Goal: Task Accomplishment & Management: Complete application form

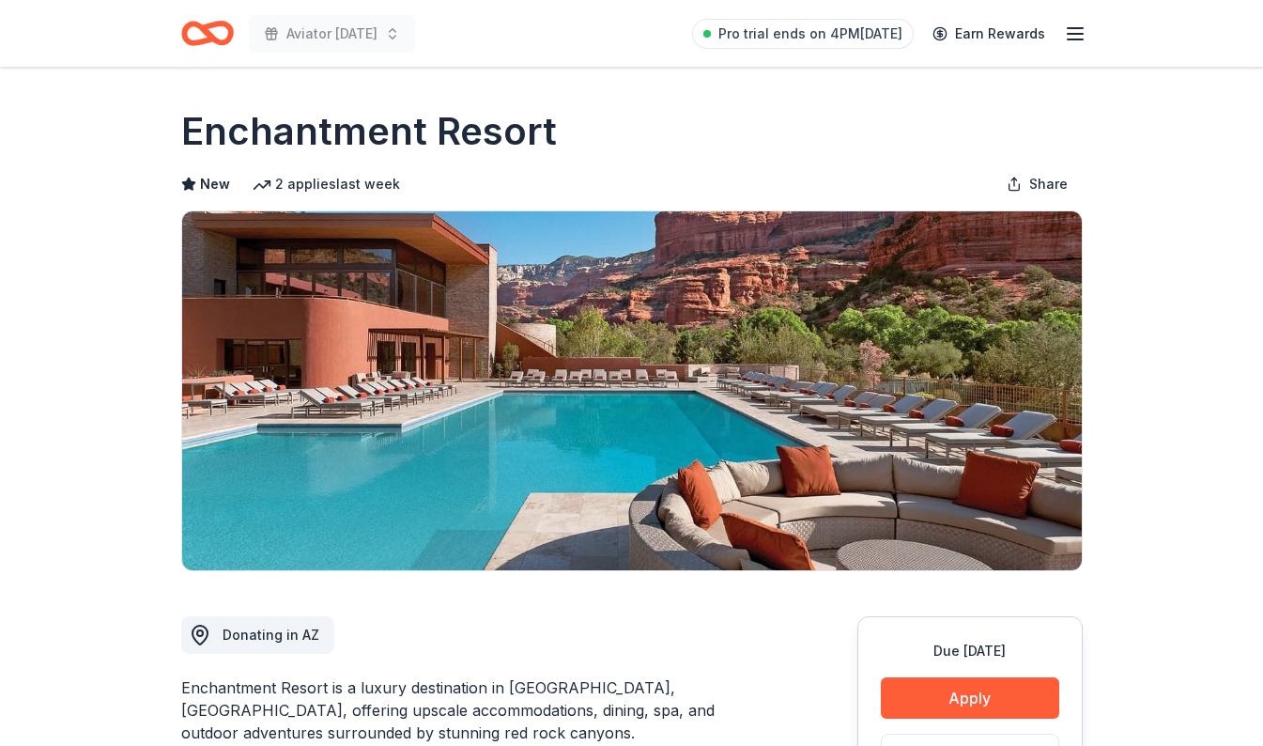
scroll to position [365, 0]
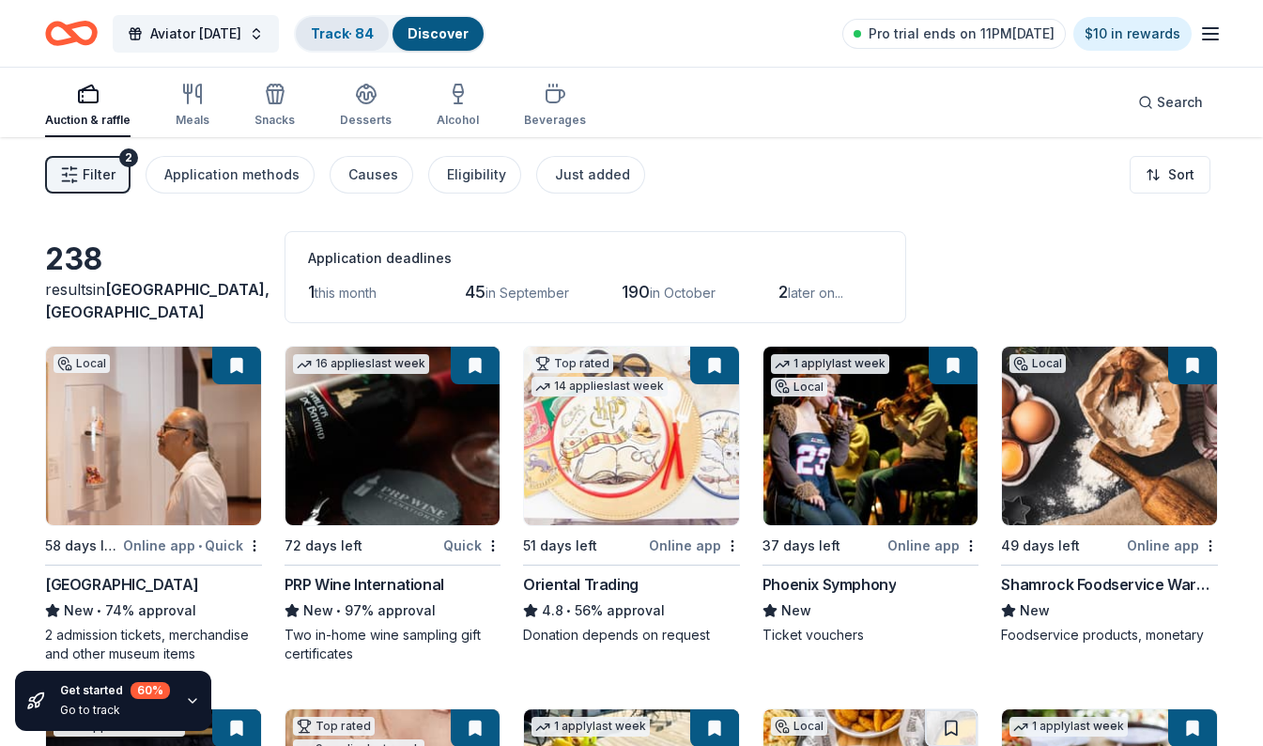
click at [349, 28] on link "Track · 84" at bounding box center [342, 33] width 63 height 16
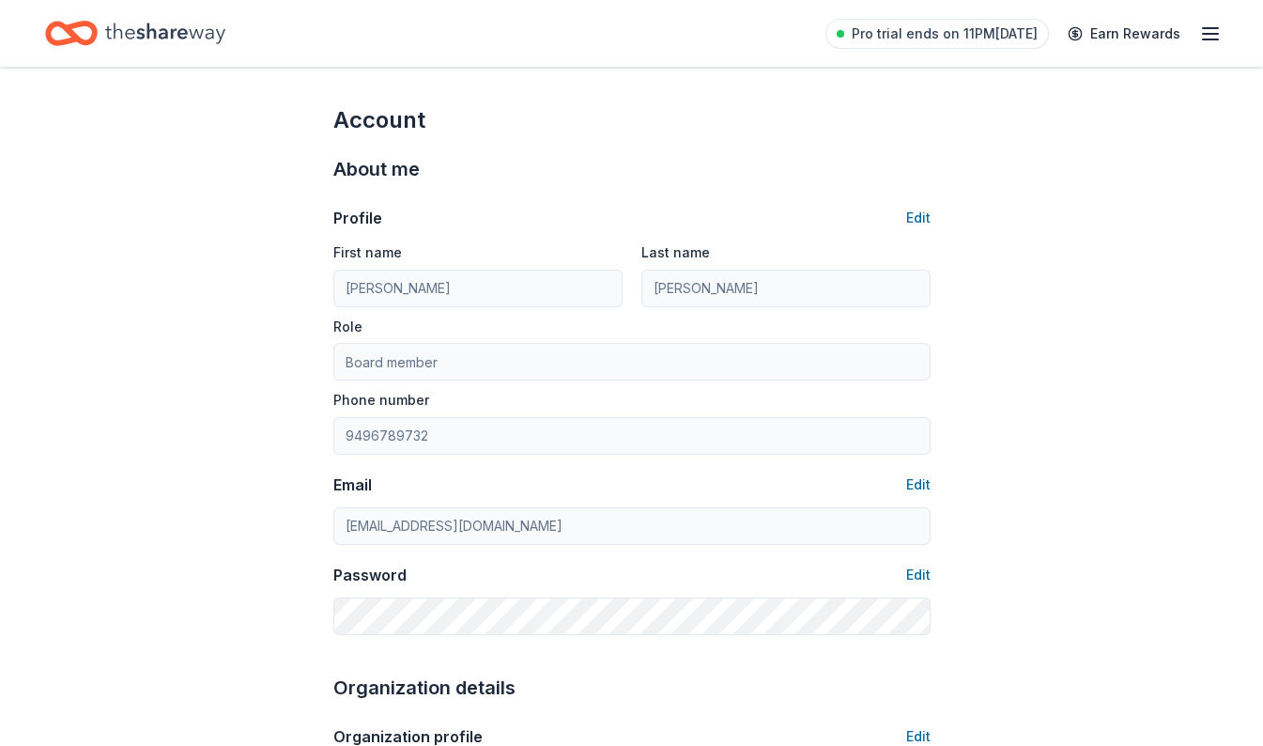
scroll to position [520, 0]
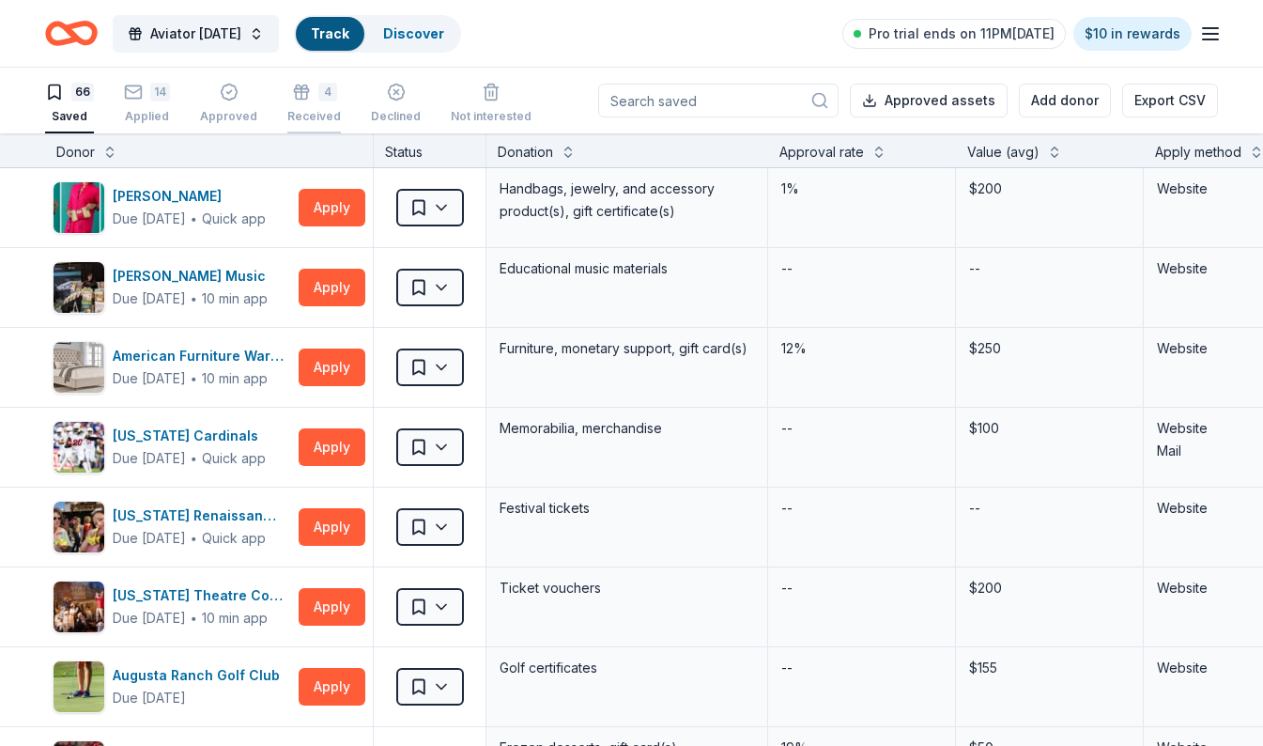
click at [302, 101] on div "4 Received" at bounding box center [314, 103] width 54 height 41
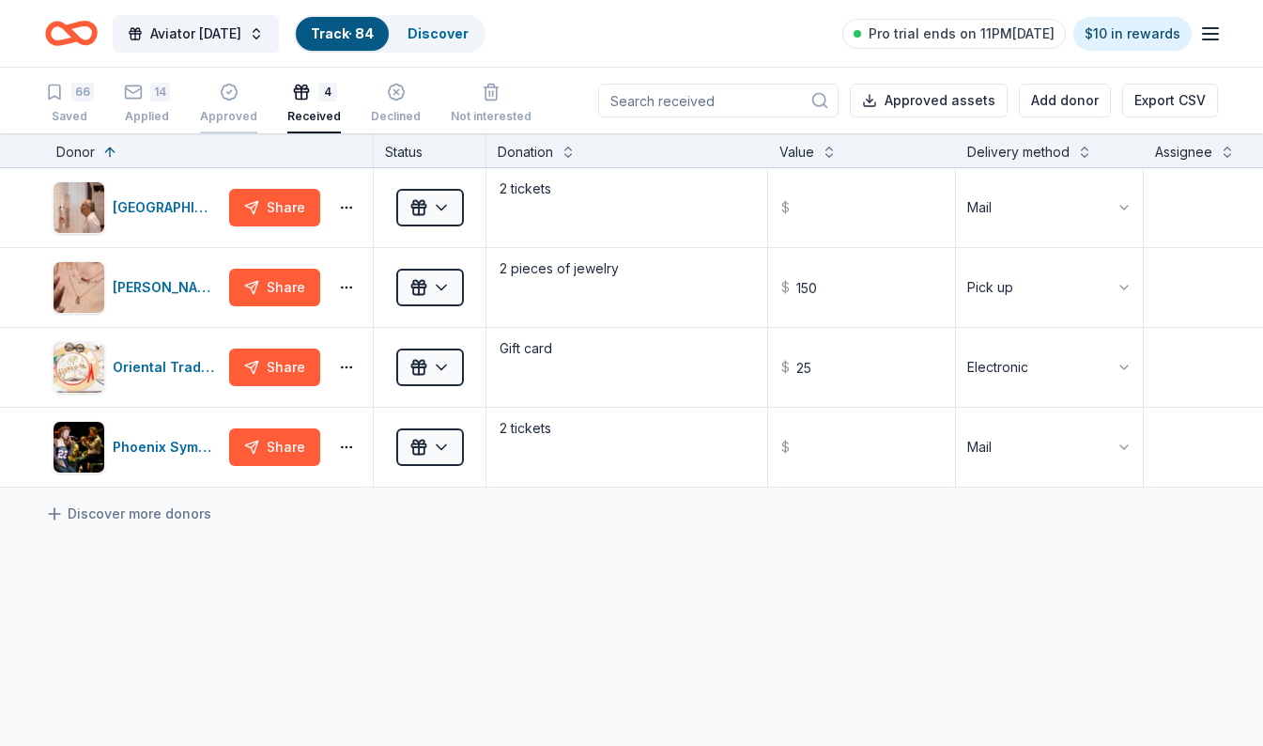
click at [222, 107] on div "Approved" at bounding box center [228, 103] width 57 height 41
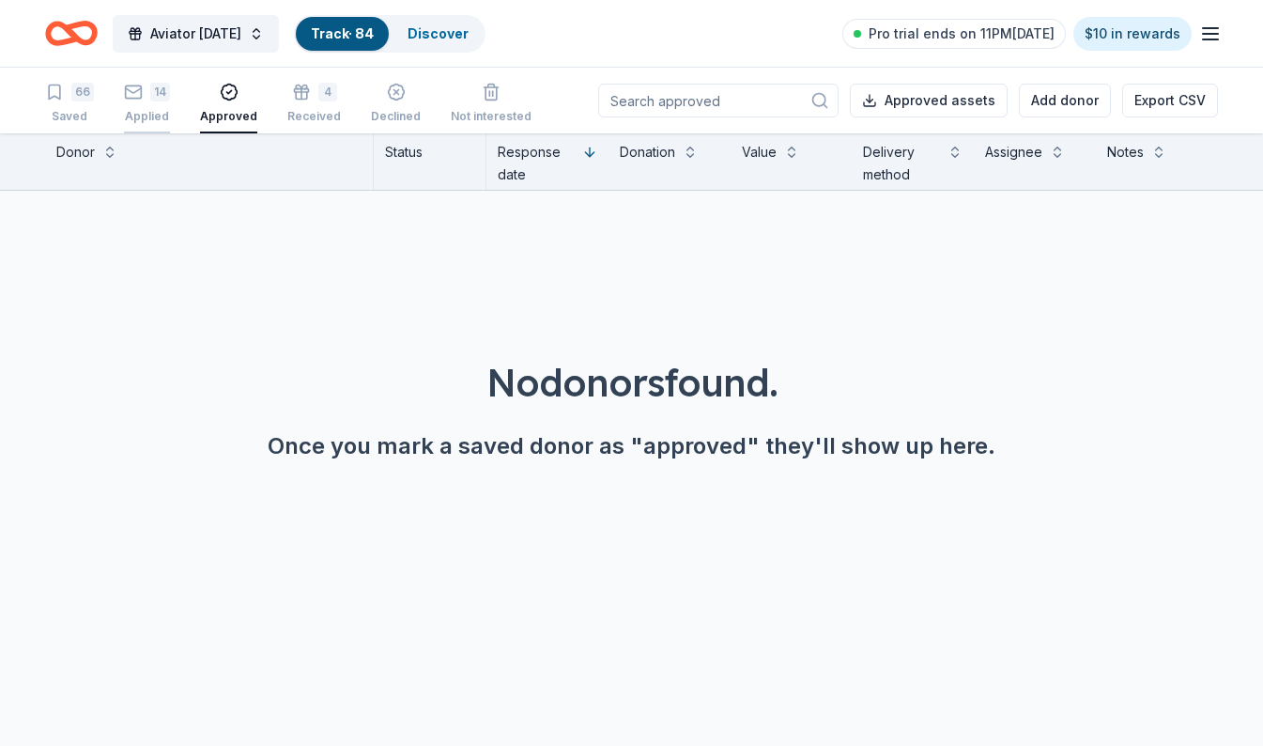
click at [156, 115] on div "Applied" at bounding box center [147, 116] width 46 height 15
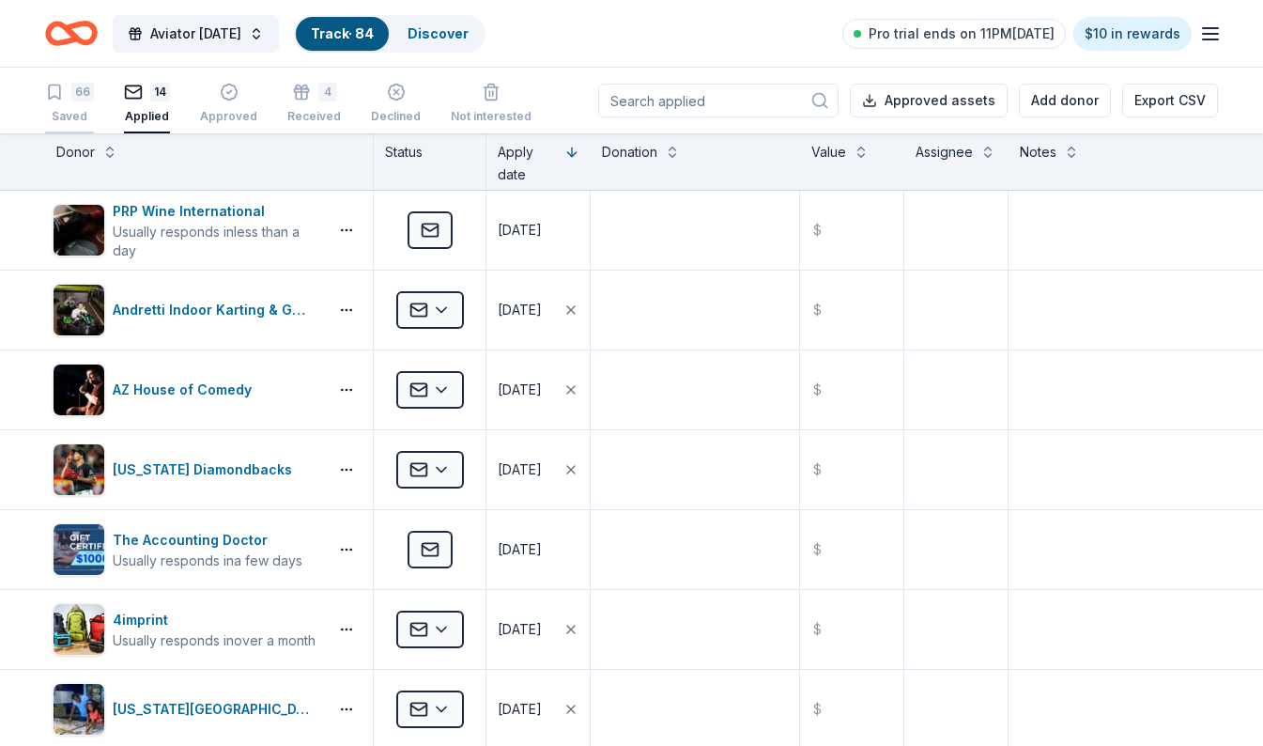
click at [68, 108] on div "66 Saved" at bounding box center [69, 103] width 49 height 41
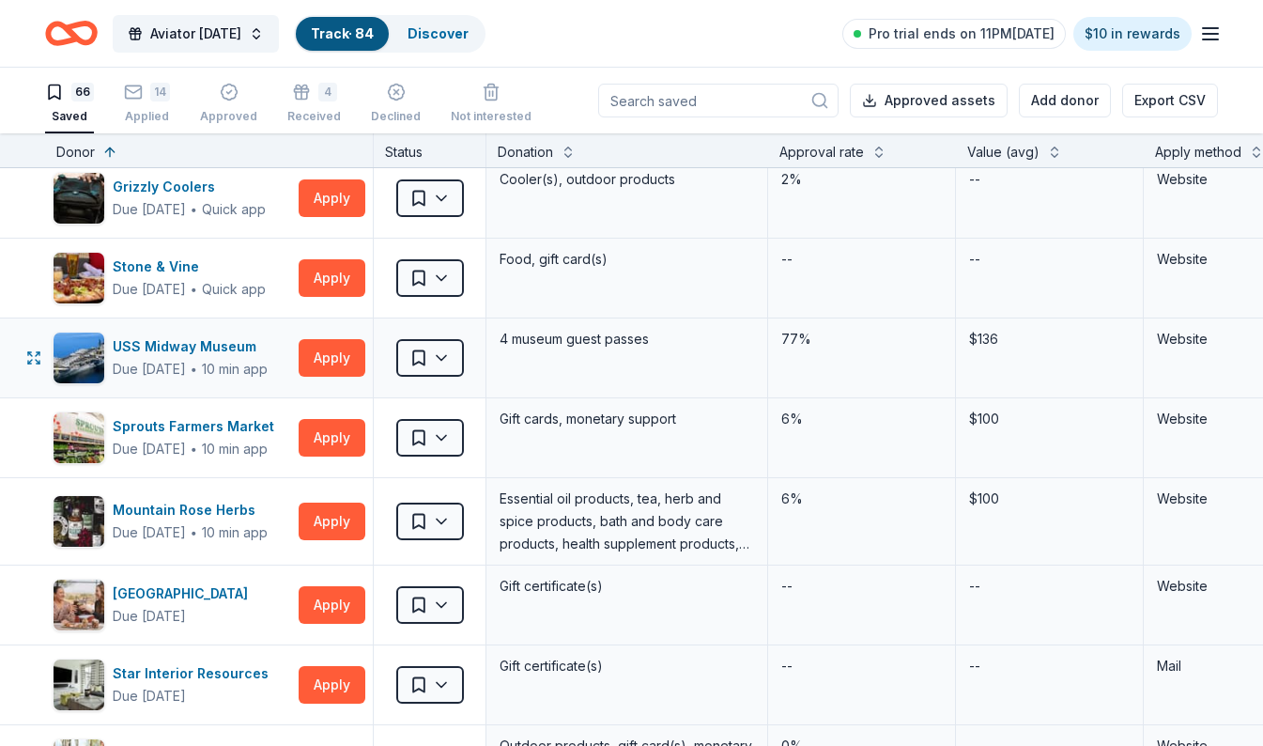
scroll to position [282, 0]
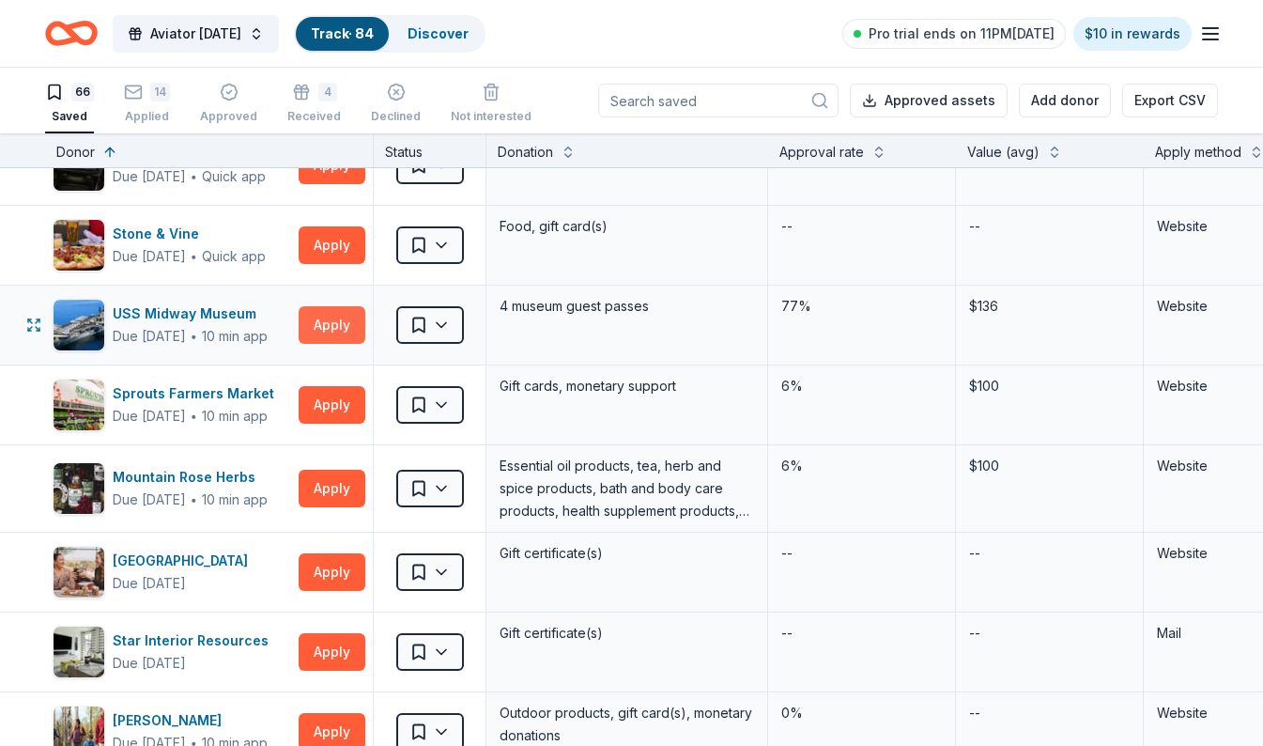
click at [332, 316] on button "Apply" at bounding box center [332, 325] width 67 height 38
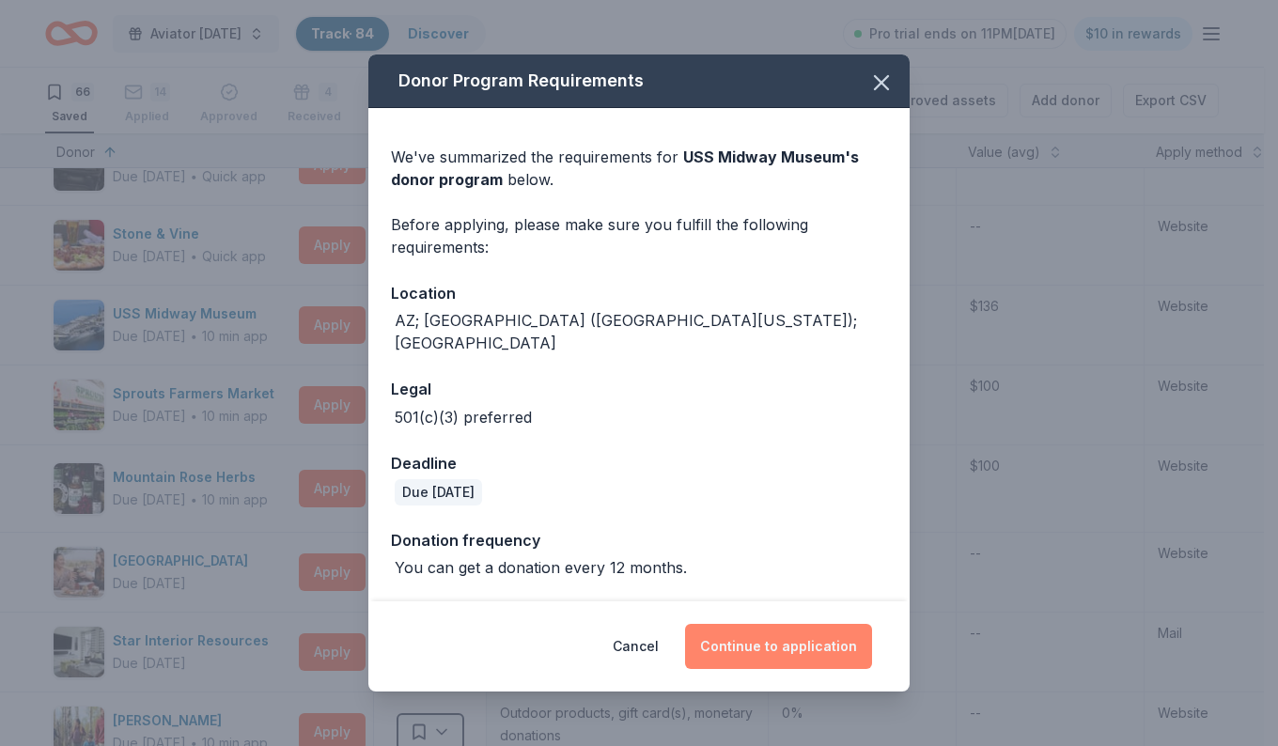
click at [786, 635] on button "Continue to application" at bounding box center [778, 646] width 187 height 45
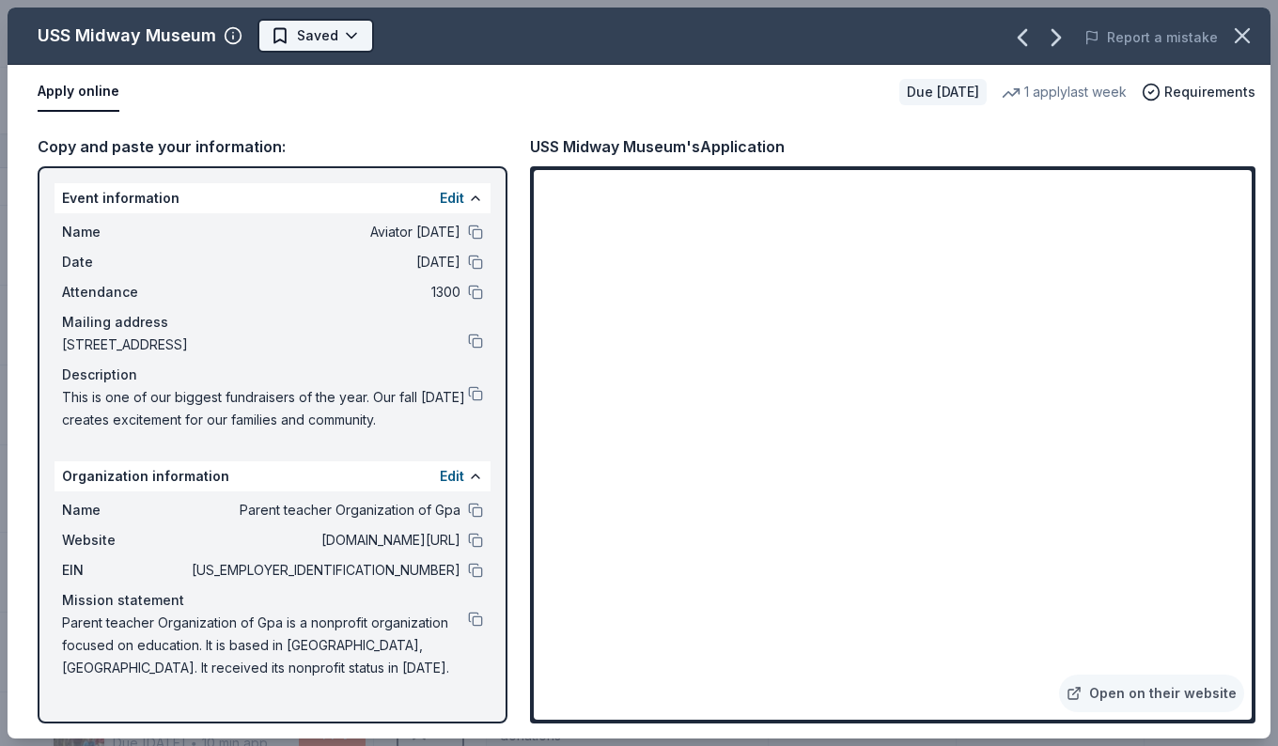
click at [327, 29] on html "Aviator Carnival Track · 84 Discover Pro trial ends on 11PM, 8/26 $10 in reward…" at bounding box center [639, 373] width 1278 height 746
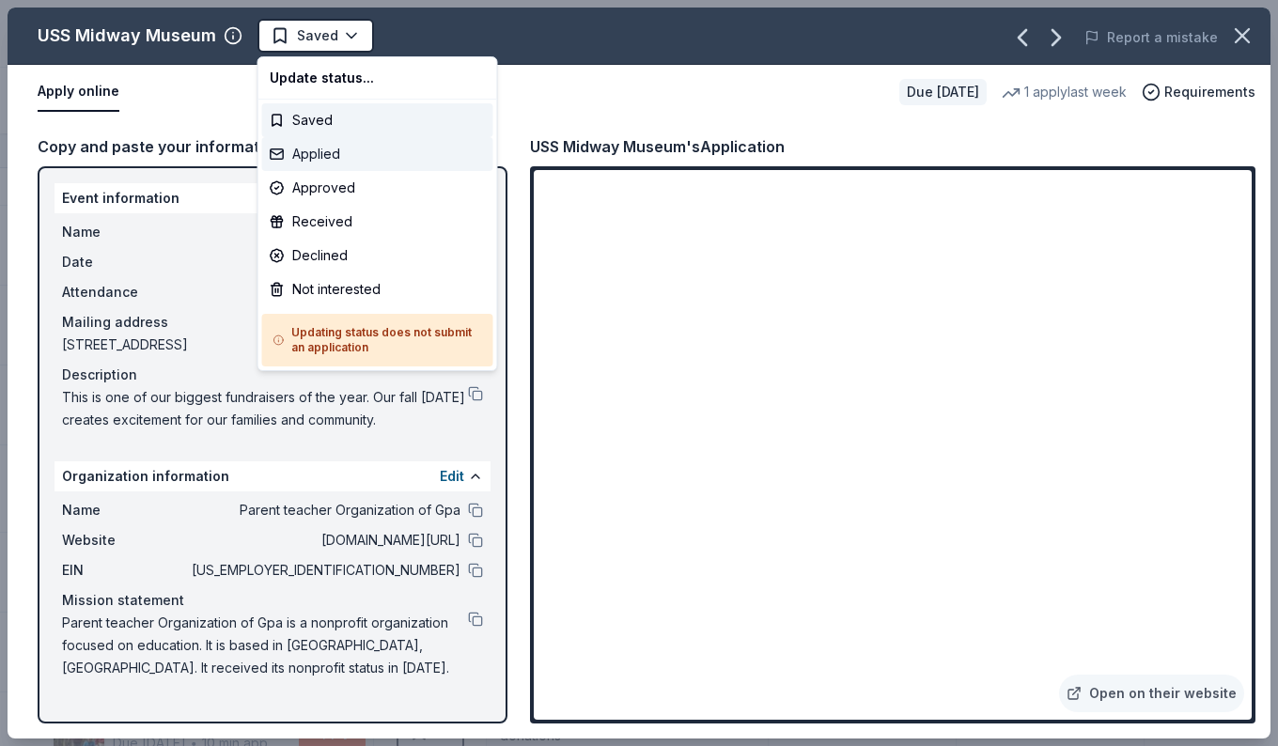
click at [313, 154] on div "Applied" at bounding box center [377, 154] width 231 height 34
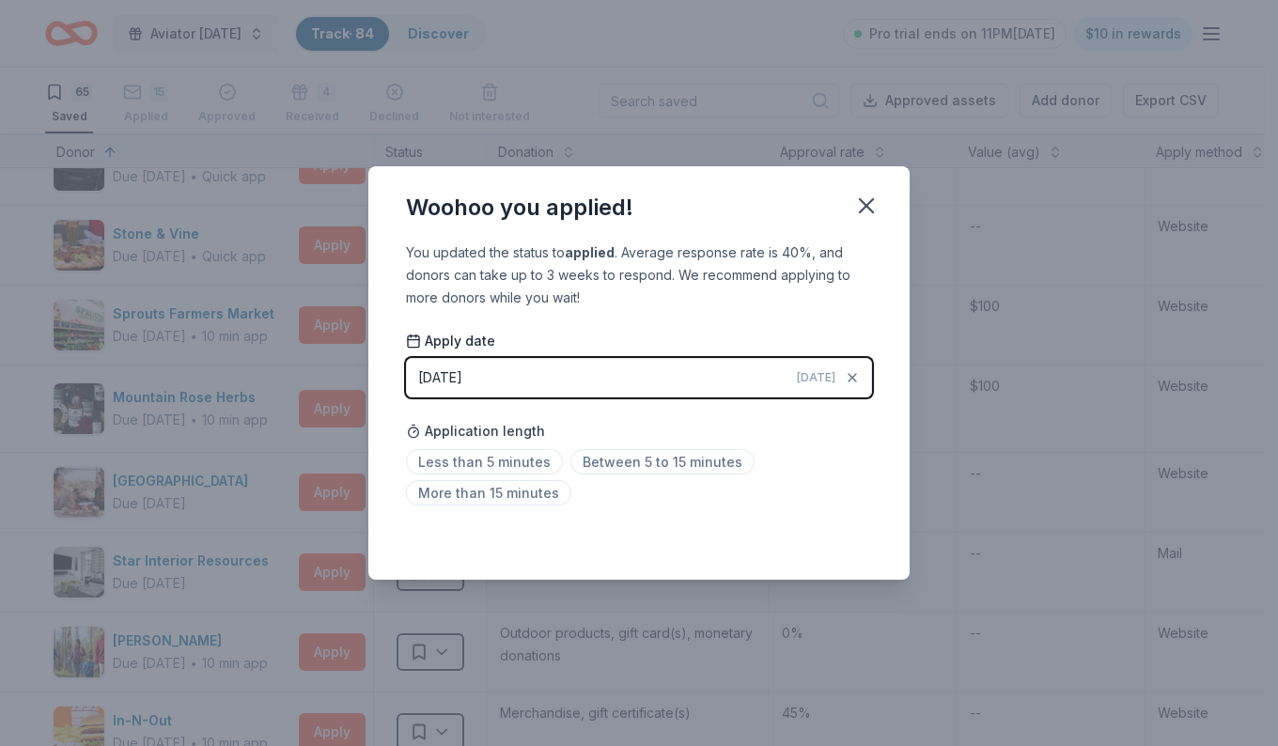
click at [397, 442] on div "You updated the status to applied . Average response rate is 40%, and donors ca…" at bounding box center [638, 410] width 541 height 338
click at [426, 455] on span "Less than 5 minutes" at bounding box center [484, 461] width 157 height 25
click at [871, 204] on icon "button" at bounding box center [866, 206] width 26 height 26
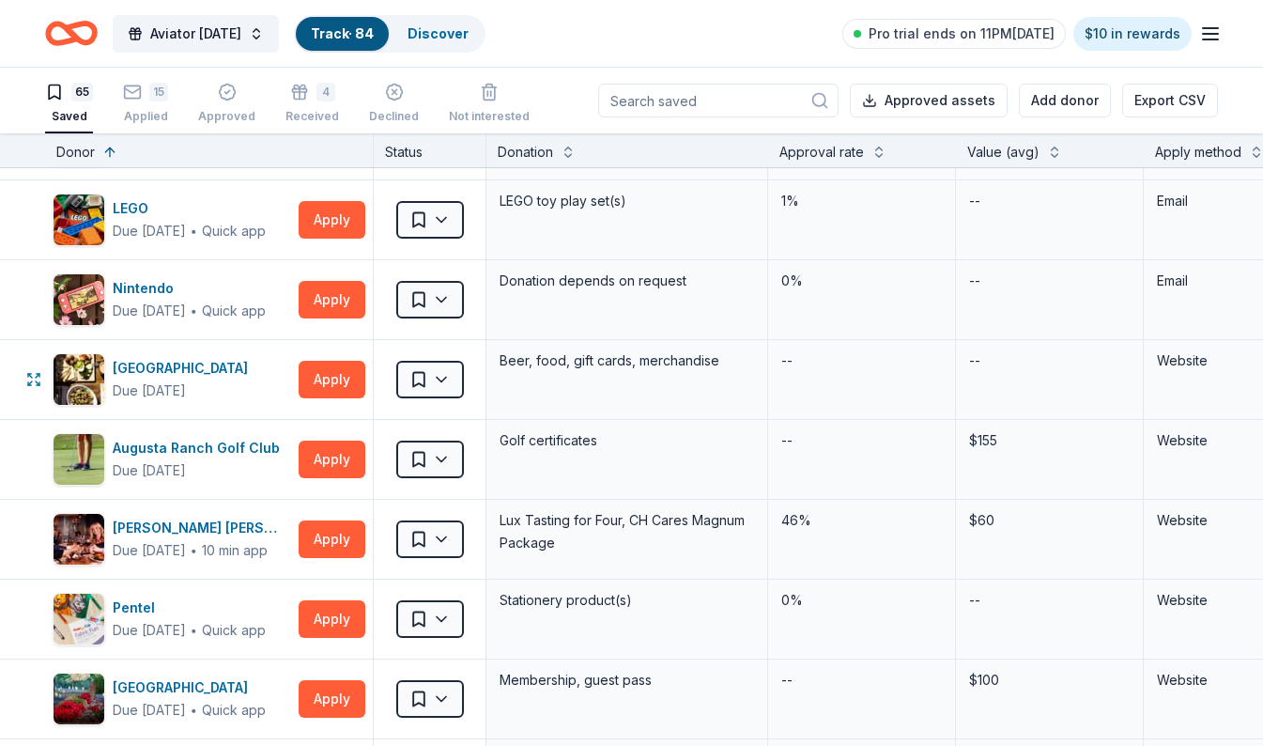
scroll to position [4321, 0]
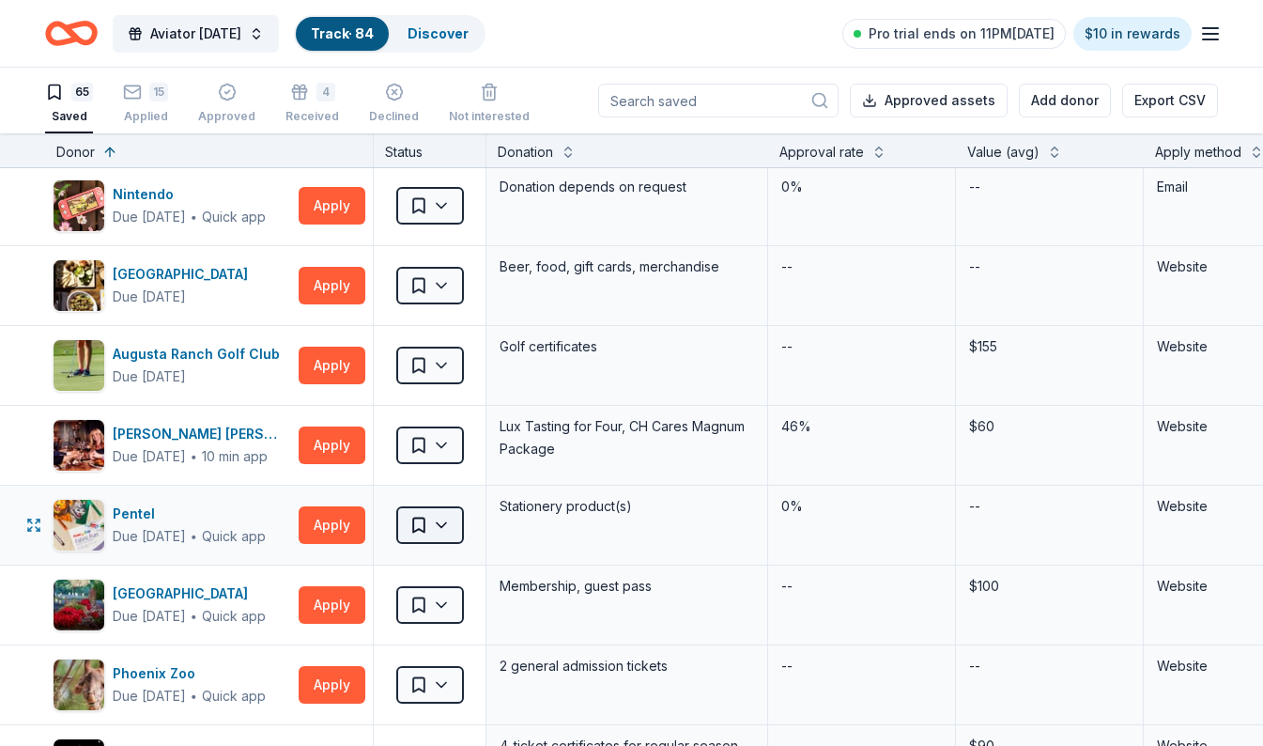
click at [448, 526] on html "Aviator Carnival Track · 84 Discover Pro trial ends on 11PM, 8/26 $10 in reward…" at bounding box center [631, 373] width 1263 height 746
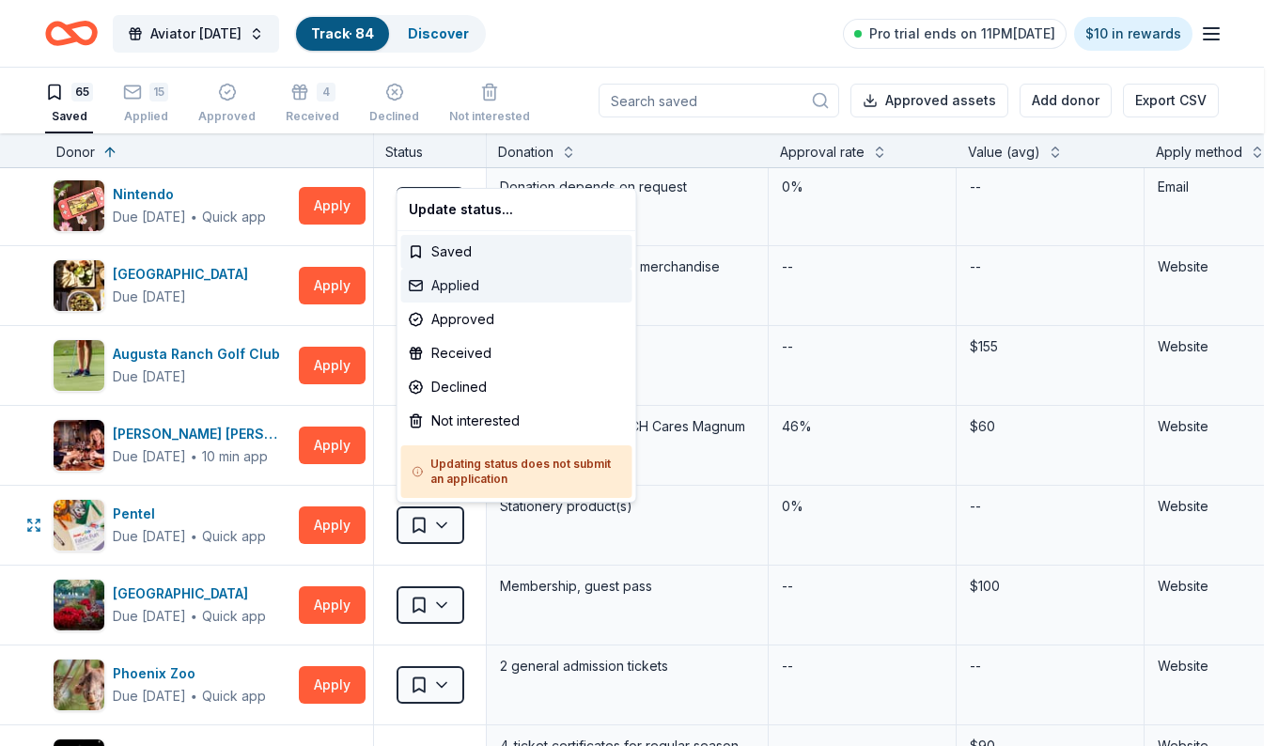
click at [445, 287] on div "Applied" at bounding box center [516, 286] width 231 height 34
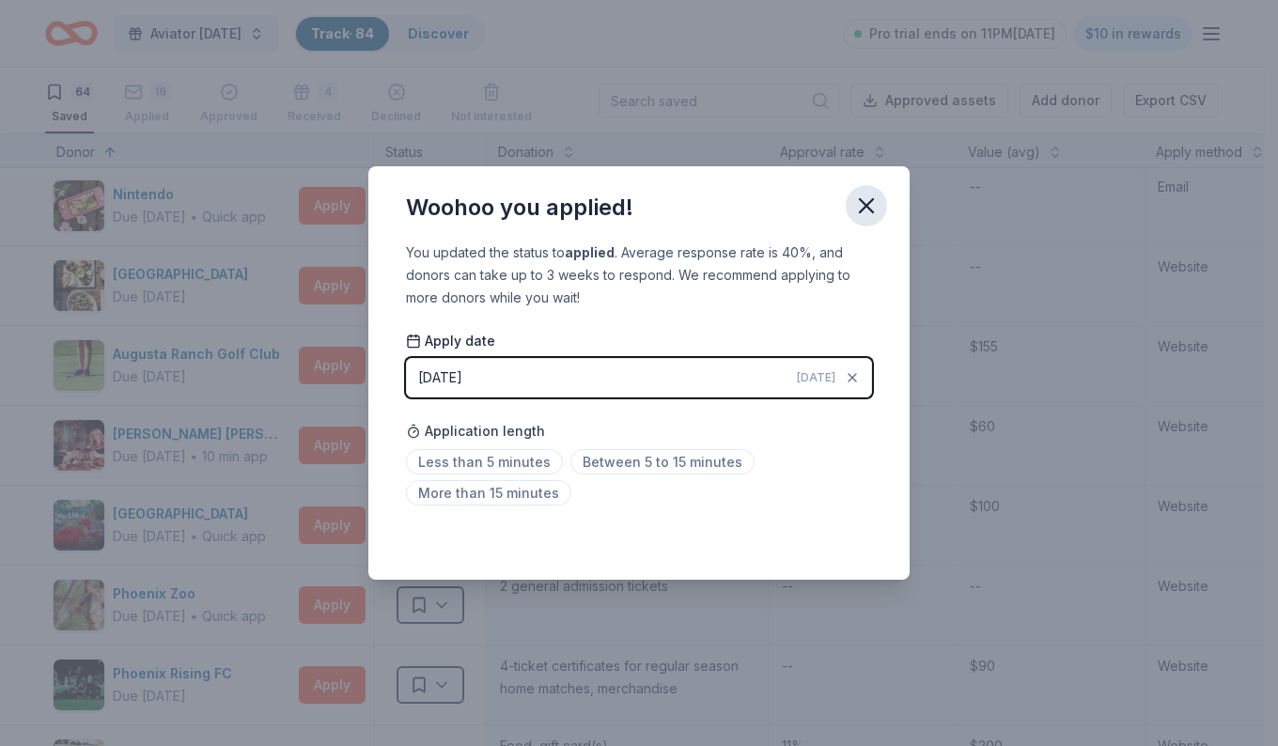
click at [857, 203] on icon "button" at bounding box center [866, 206] width 26 height 26
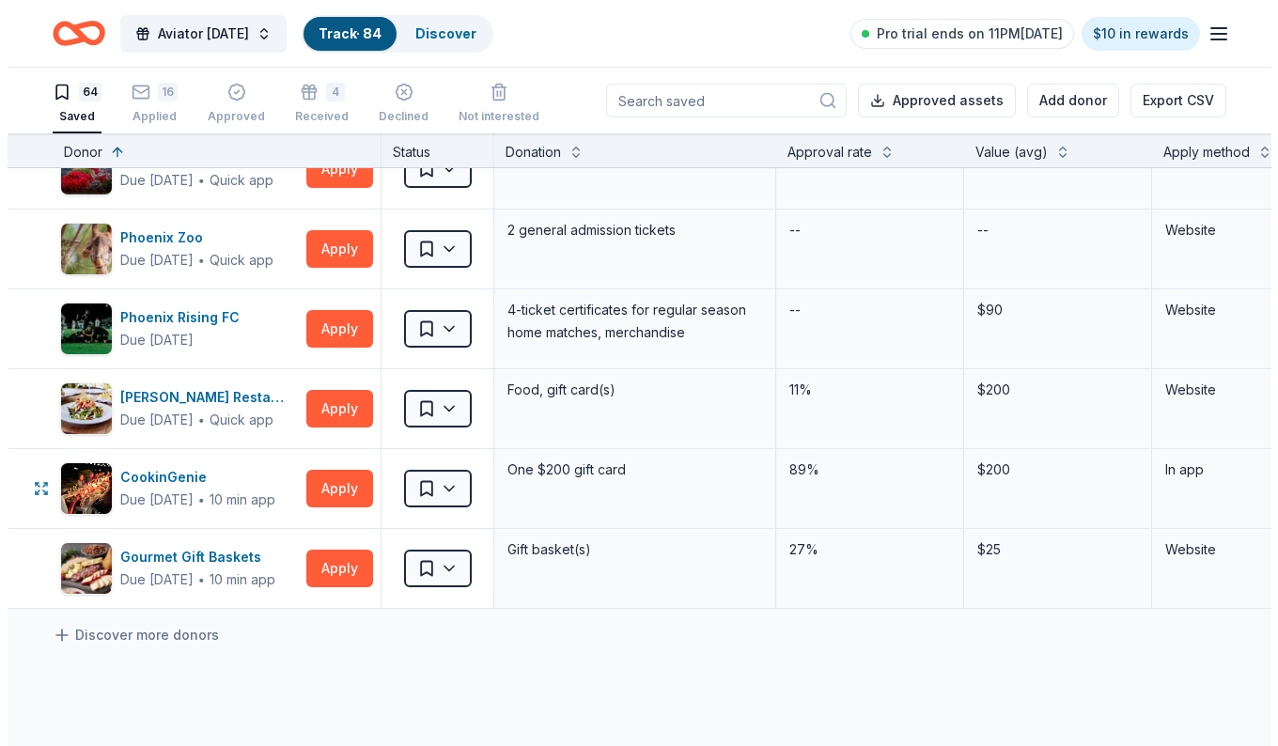
scroll to position [4791, 0]
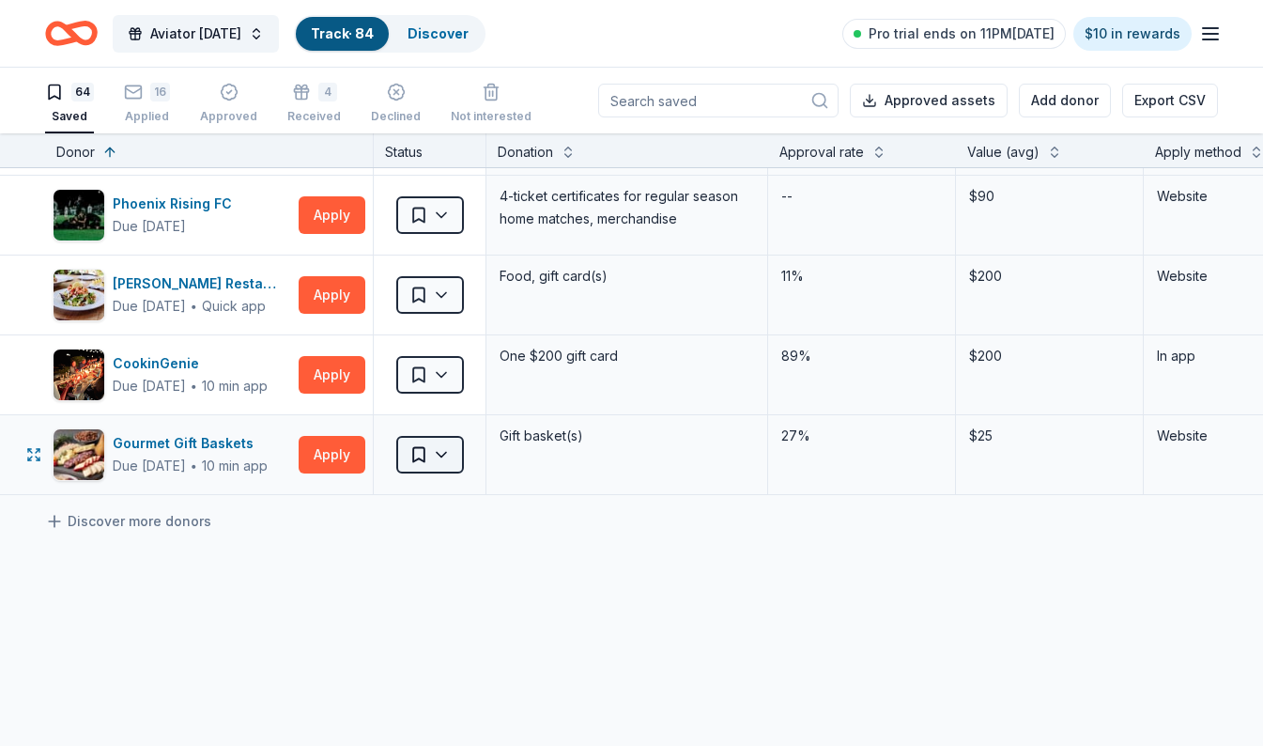
click at [454, 447] on html "Aviator Carnival Track · 84 Discover Pro trial ends on 11PM, 8/26 $10 in reward…" at bounding box center [631, 373] width 1263 height 746
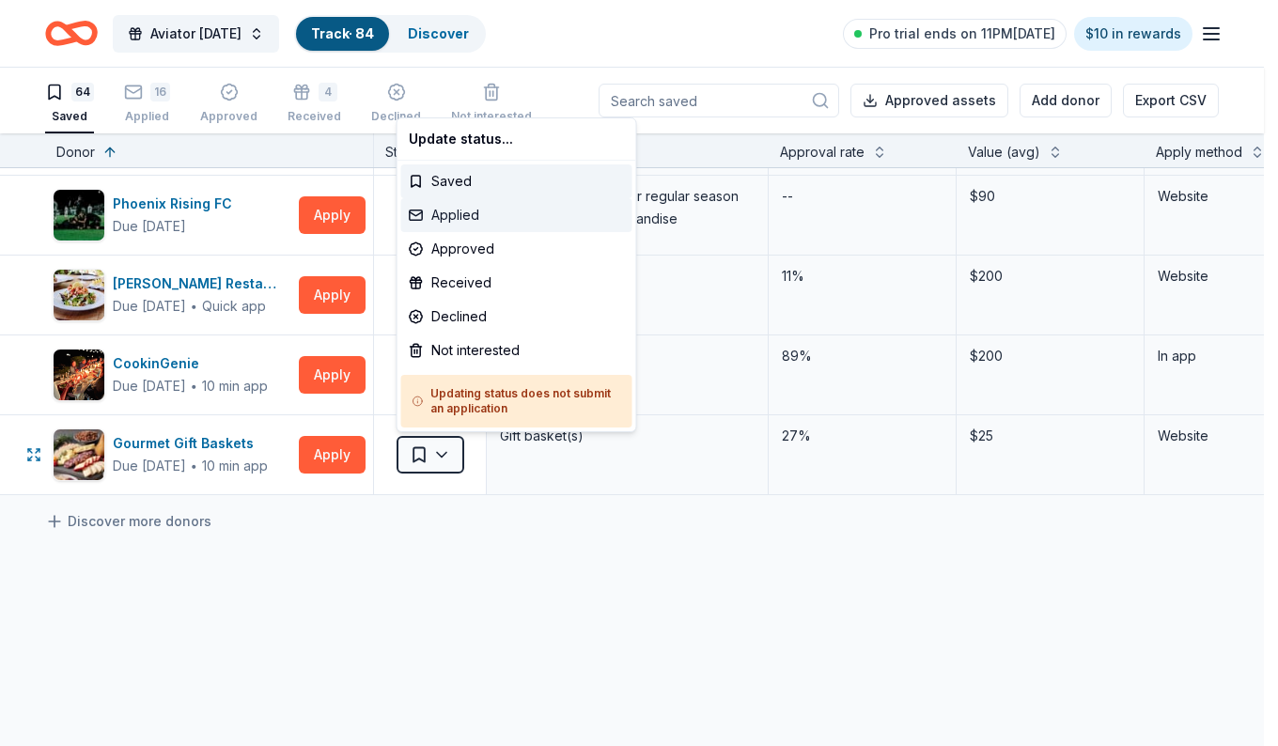
click at [455, 217] on div "Applied" at bounding box center [516, 215] width 231 height 34
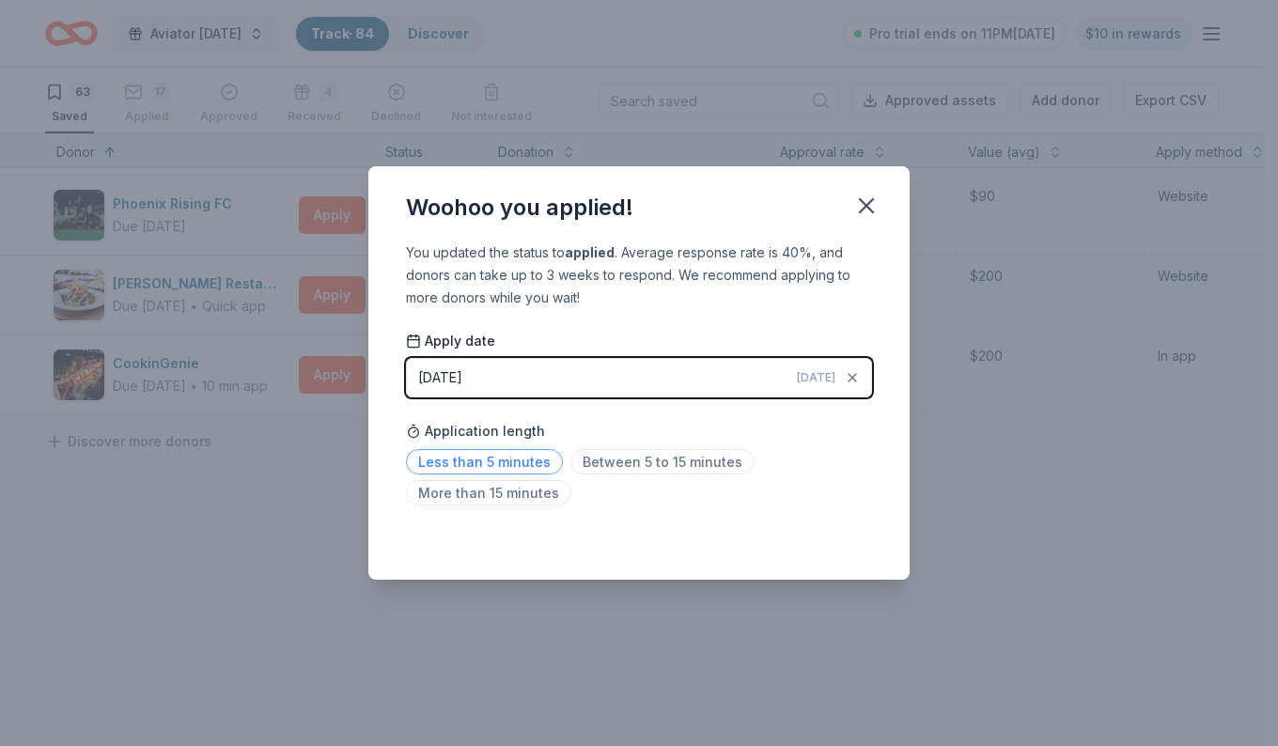
click at [453, 469] on span "Less than 5 minutes" at bounding box center [484, 461] width 157 height 25
click at [873, 205] on icon "button" at bounding box center [866, 206] width 26 height 26
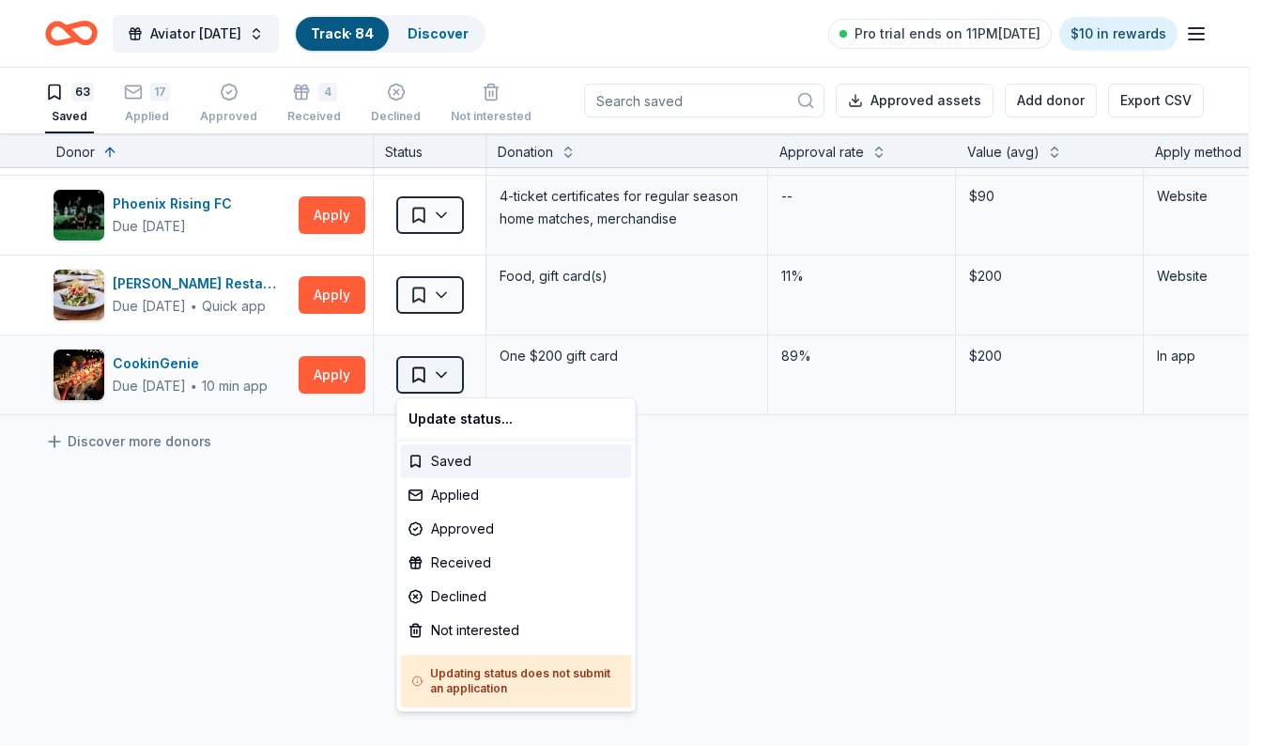
click at [431, 384] on html "Aviator Carnival Track · 84 Discover Pro trial ends on 11PM, 8/26 $10 in reward…" at bounding box center [631, 373] width 1263 height 746
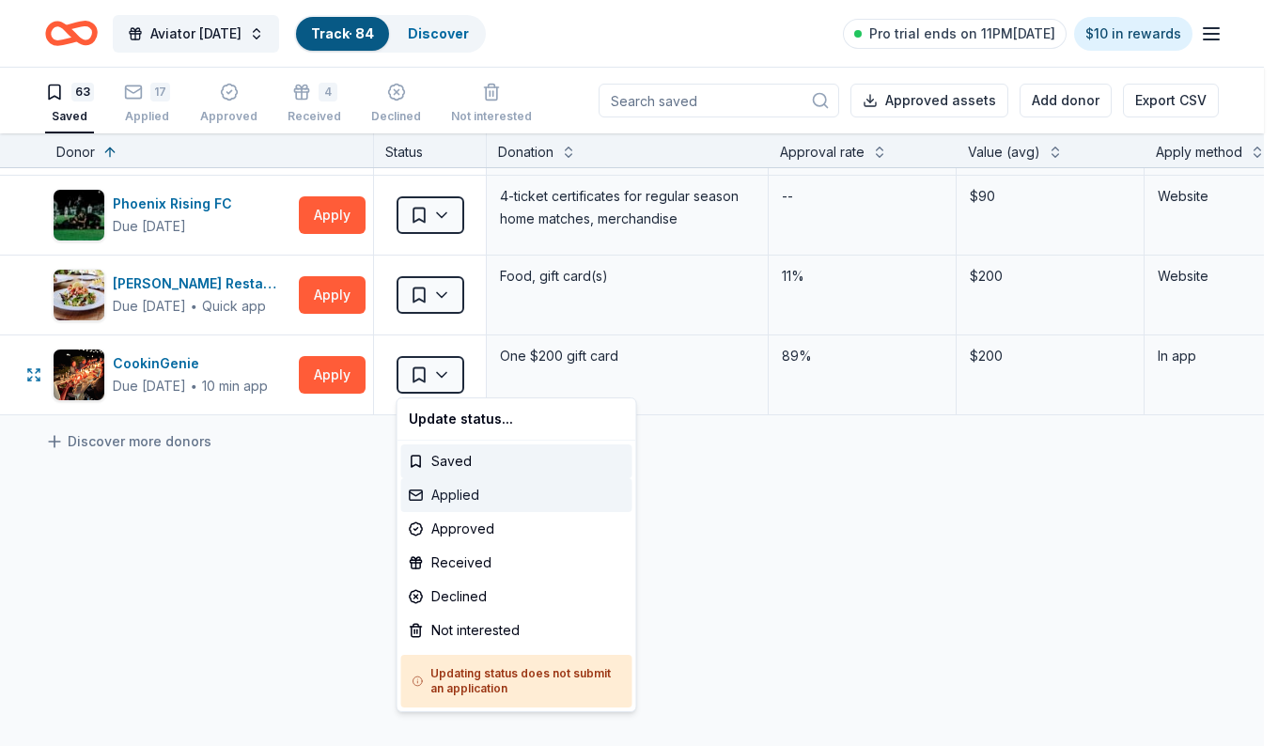
click at [429, 494] on div "Applied" at bounding box center [516, 495] width 231 height 34
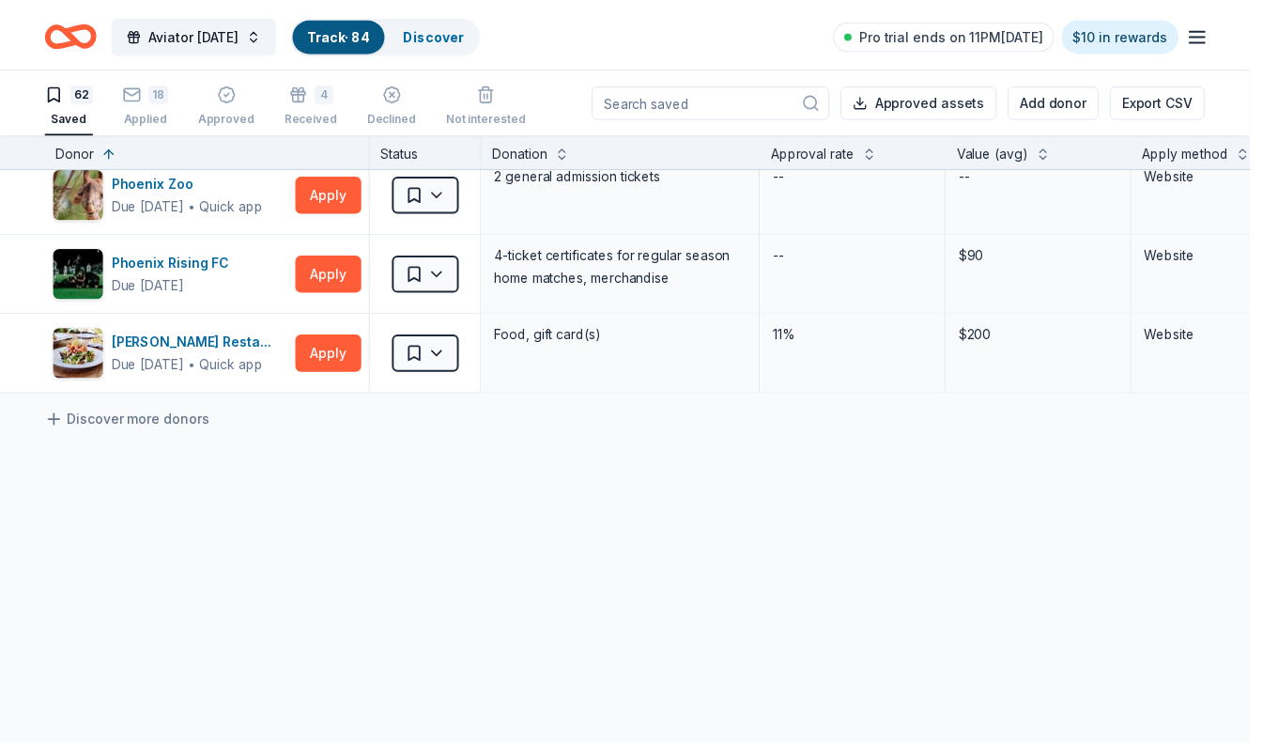
scroll to position [4746, 0]
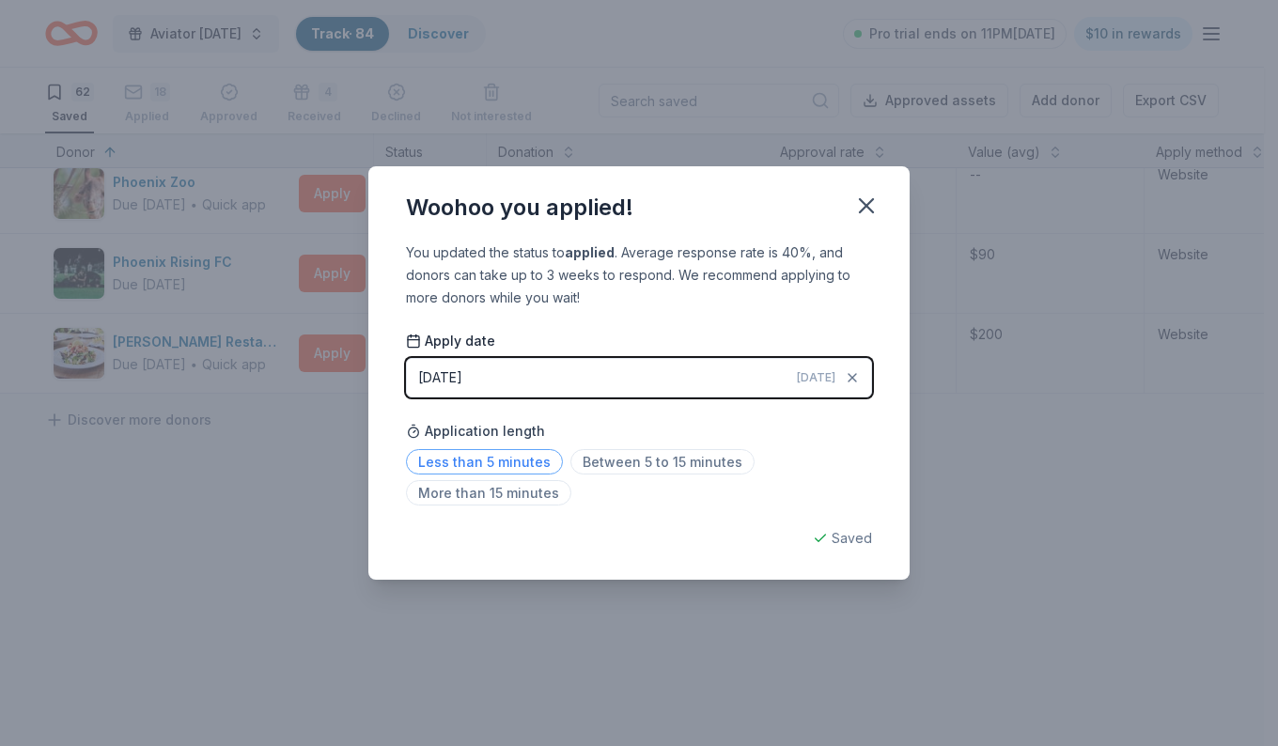
click at [440, 460] on span "Less than 5 minutes" at bounding box center [484, 461] width 157 height 25
click at [863, 209] on icon "button" at bounding box center [865, 205] width 13 height 13
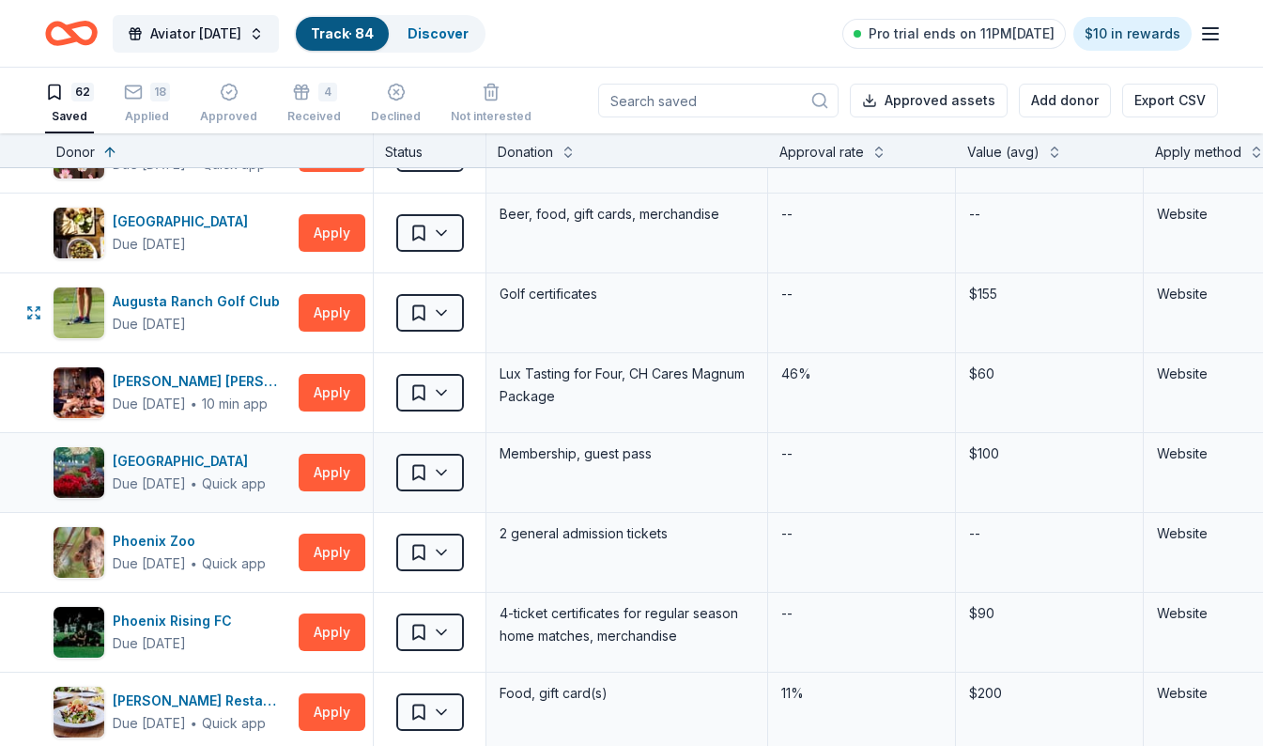
scroll to position [4371, 0]
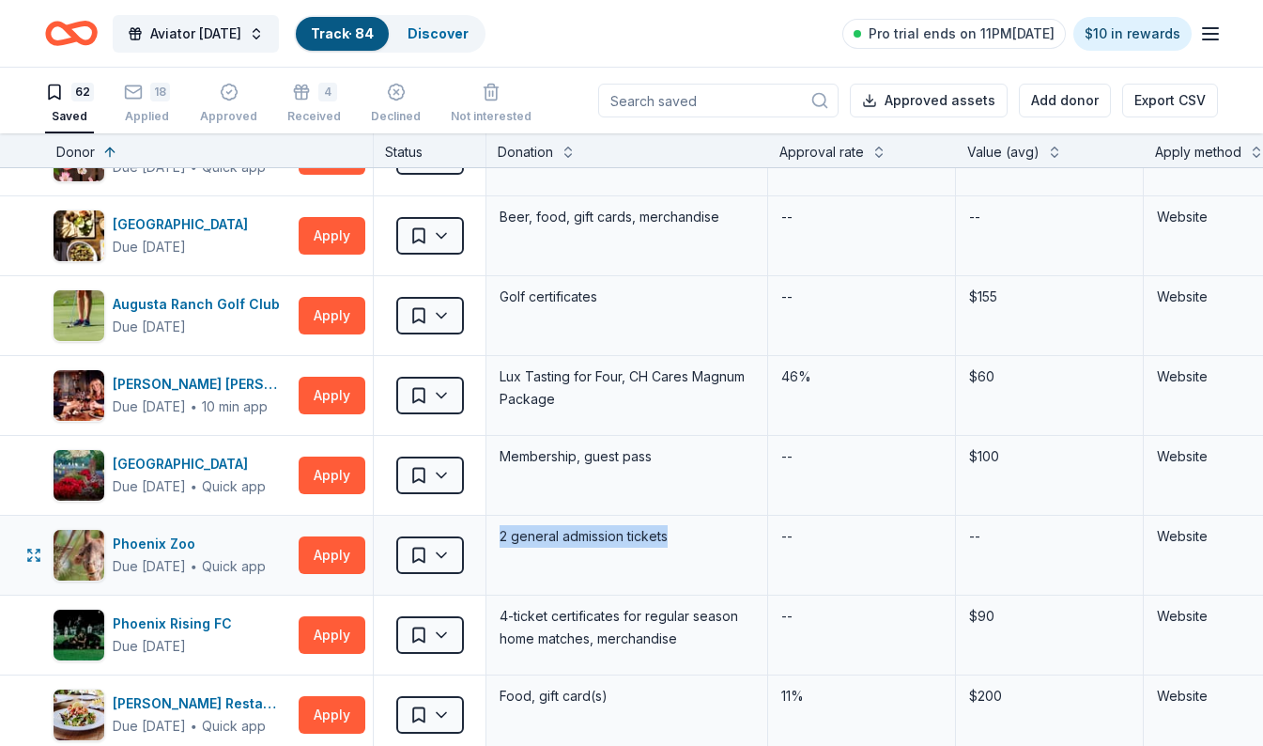
drag, startPoint x: 697, startPoint y: 543, endPoint x: 369, endPoint y: 537, distance: 327.9
click at [369, 537] on div "Phoenix Zoo Due in 51 days ∙ Quick app Apply Saved 2 general admission tickets …" at bounding box center [923, 555] width 1847 height 79
